Goal: Task Accomplishment & Management: Manage account settings

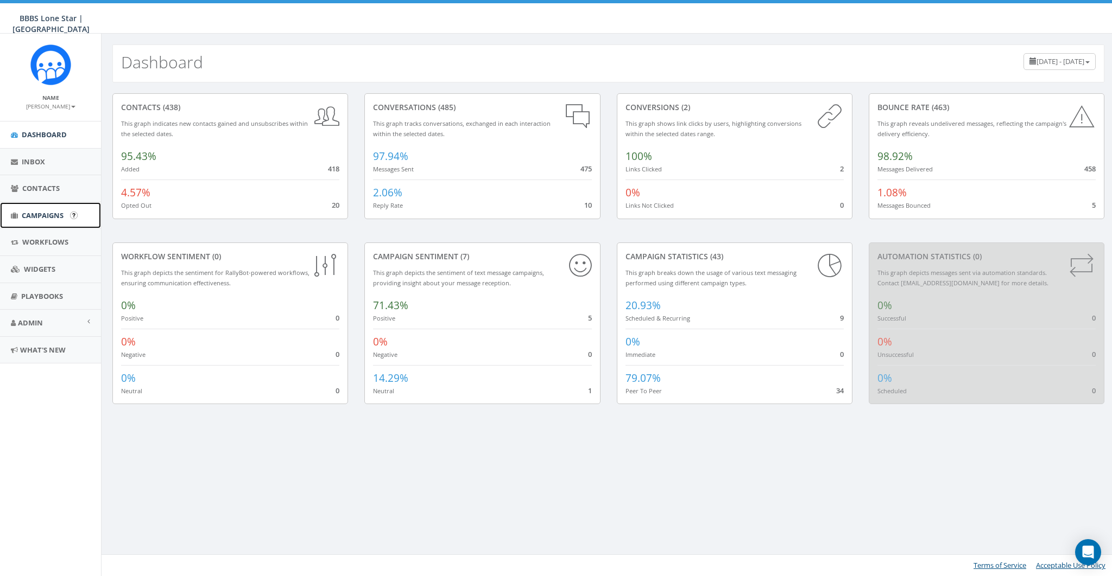
click at [39, 215] on span "Campaigns" at bounding box center [43, 216] width 42 height 10
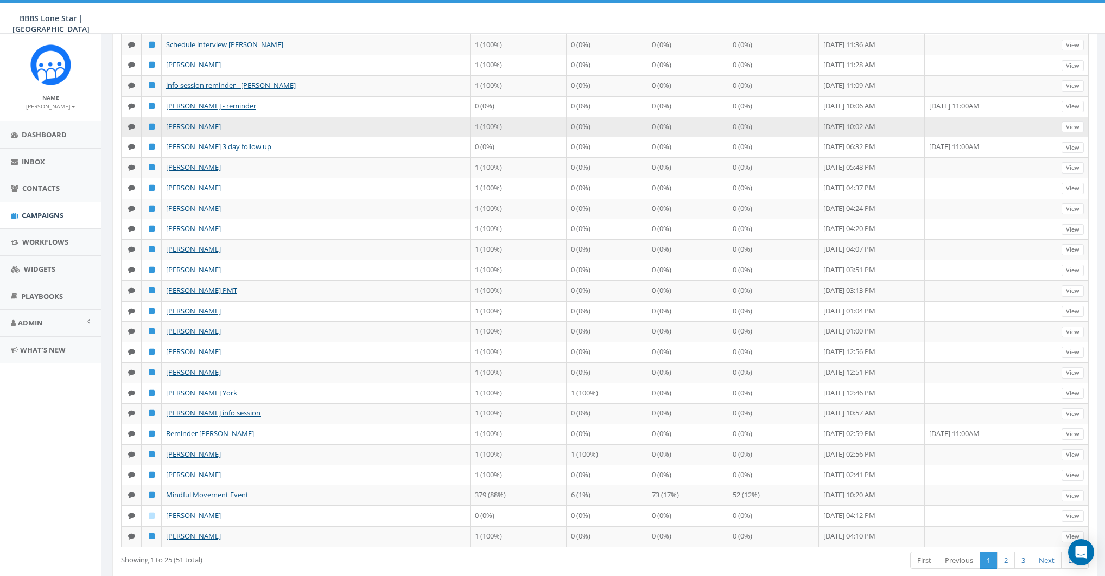
scroll to position [147, 0]
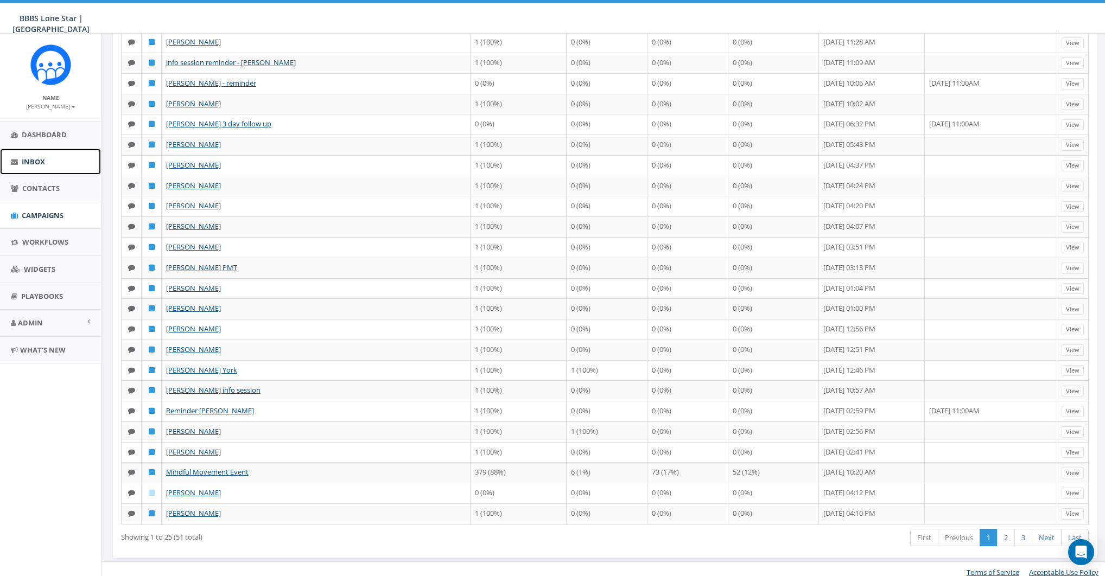
click at [21, 157] on link "Inbox" at bounding box center [50, 162] width 101 height 27
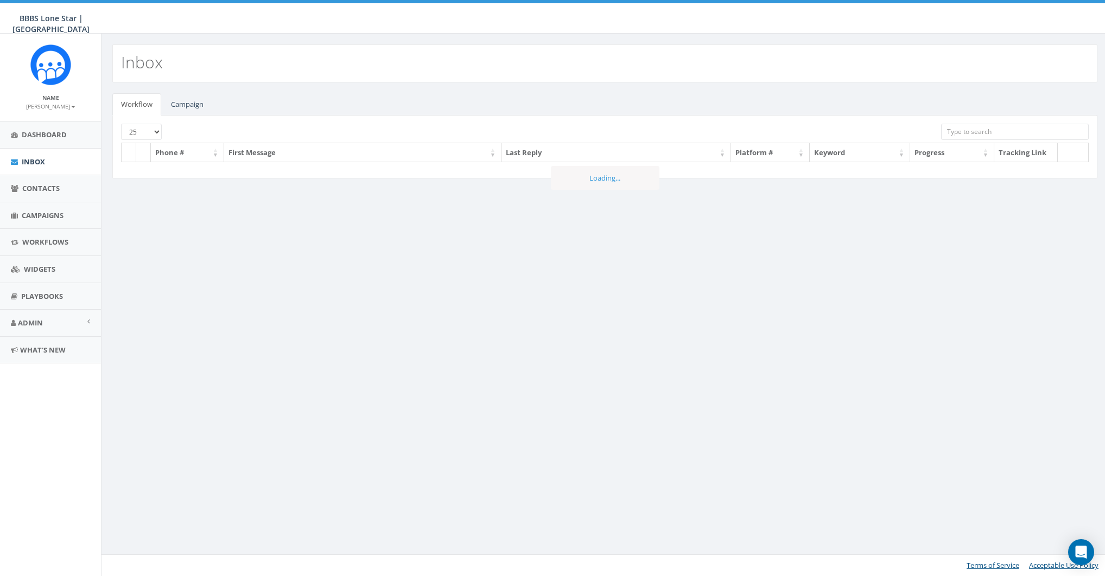
select select
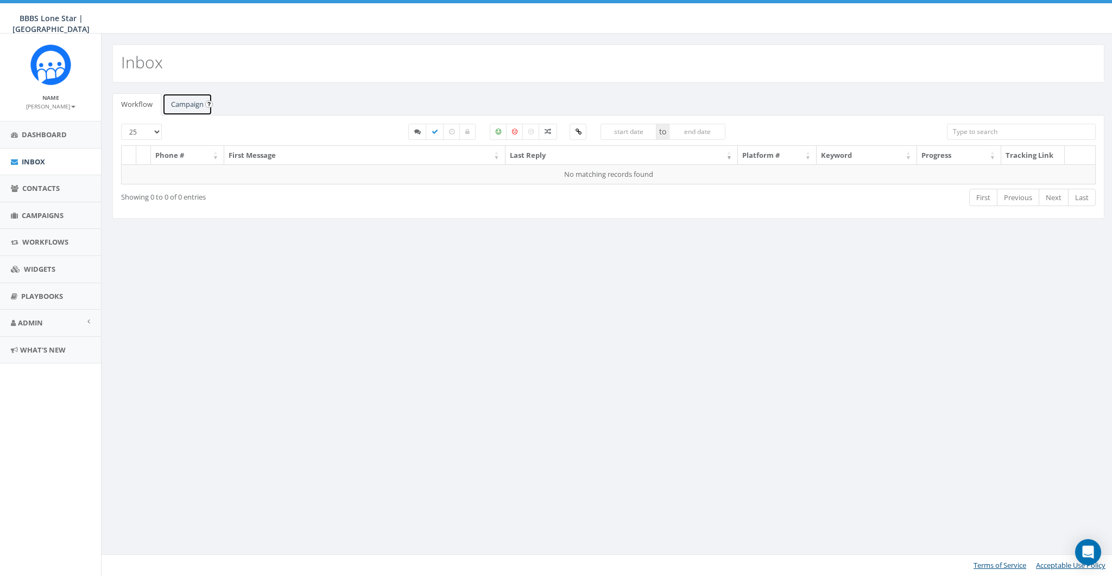
click at [176, 102] on link "Campaign" at bounding box center [187, 104] width 50 height 22
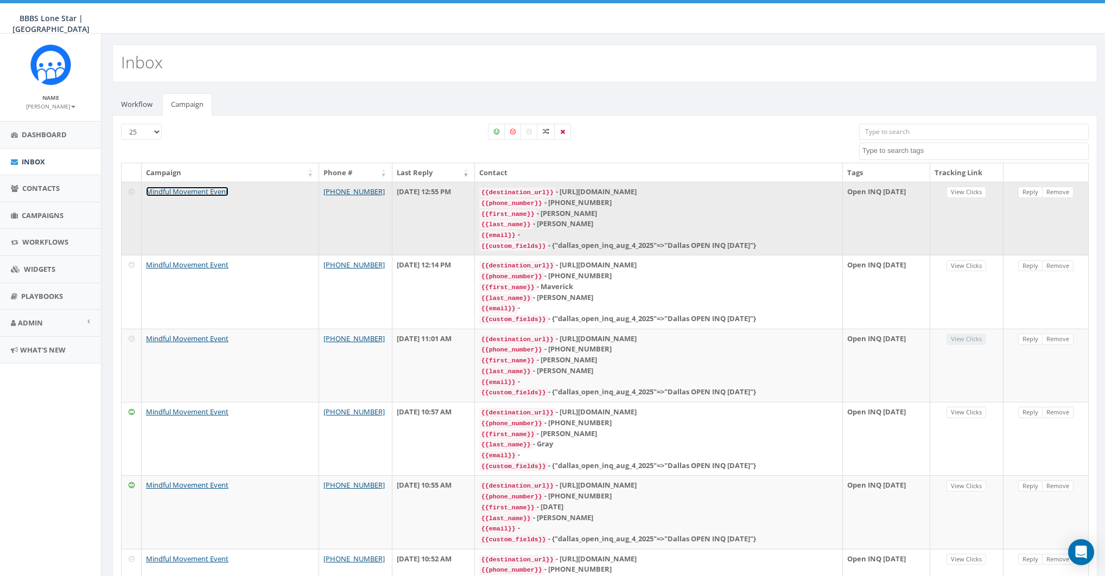
click at [195, 190] on link "Mindful Movement Event" at bounding box center [187, 192] width 83 height 10
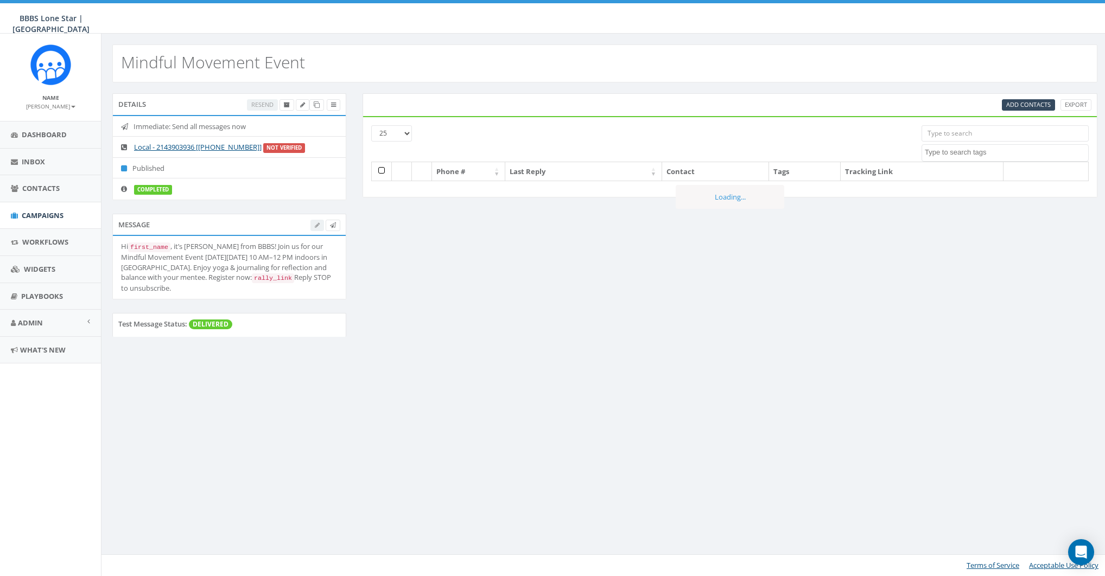
select select
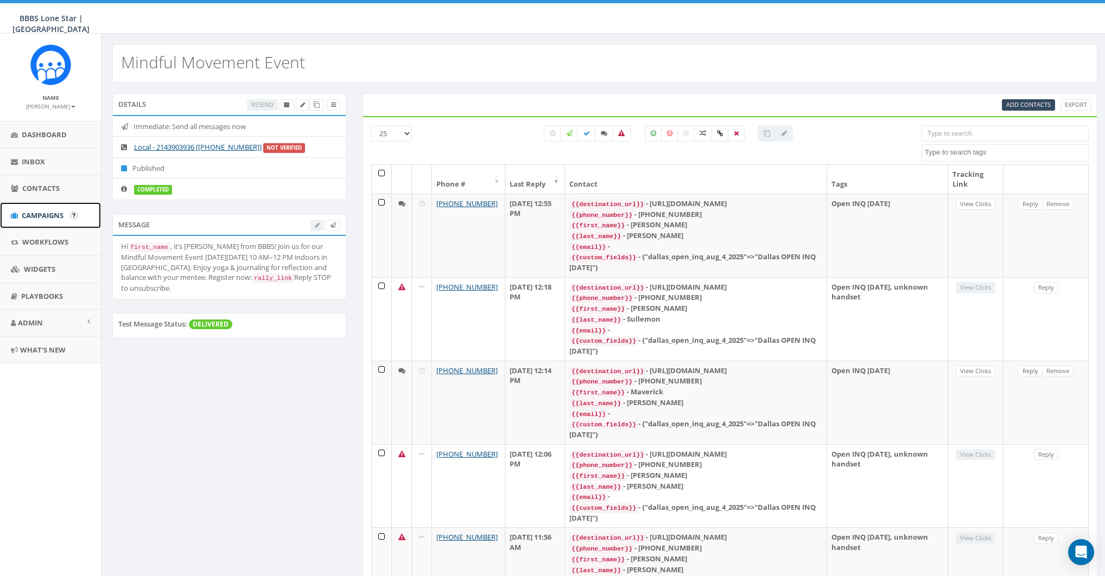
drag, startPoint x: 44, startPoint y: 213, endPoint x: 66, endPoint y: 214, distance: 22.3
click at [44, 213] on span "Campaigns" at bounding box center [43, 216] width 42 height 10
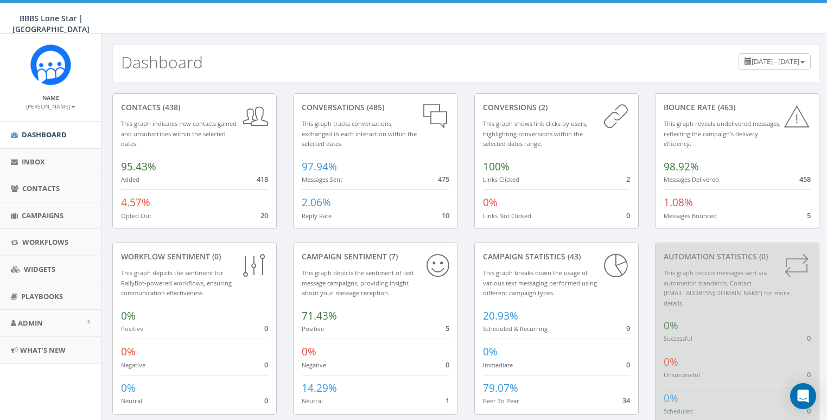
click at [62, 106] on small "[PERSON_NAME]" at bounding box center [50, 107] width 49 height 8
click at [45, 138] on link "Sign Out" at bounding box center [54, 137] width 86 height 14
click at [56, 106] on small "[PERSON_NAME]" at bounding box center [50, 107] width 49 height 8
click at [45, 134] on link "Sign Out" at bounding box center [54, 137] width 86 height 14
